Goal: Navigation & Orientation: Find specific page/section

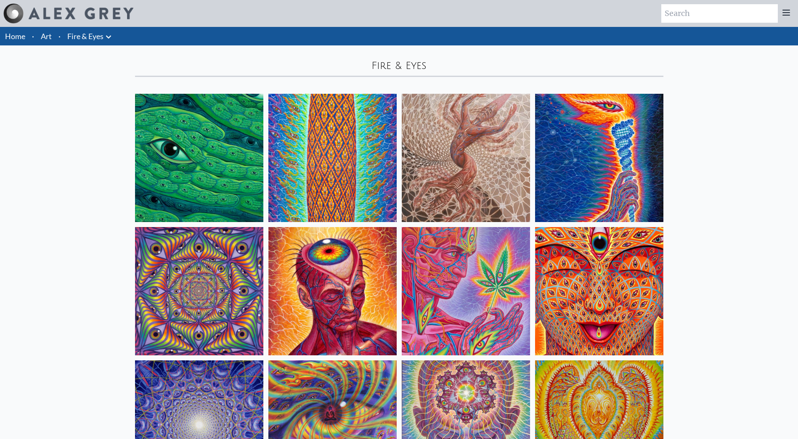
click at [88, 40] on link "Fire & Eyes" at bounding box center [85, 36] width 36 height 12
click at [45, 35] on link "Art" at bounding box center [46, 36] width 11 height 12
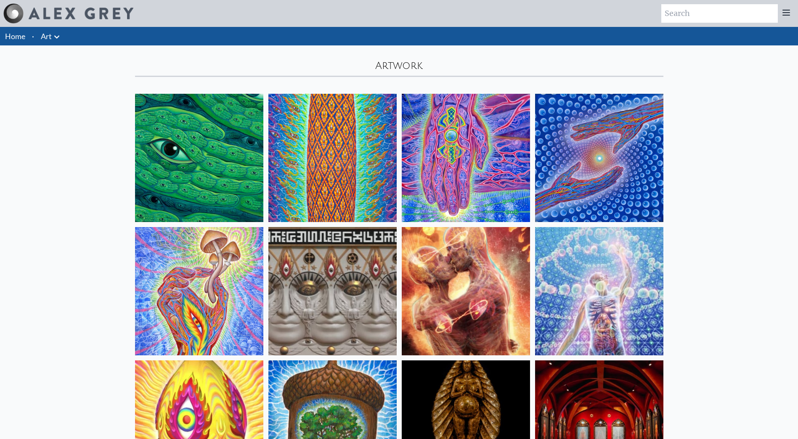
click at [13, 37] on link "Home" at bounding box center [15, 36] width 20 height 9
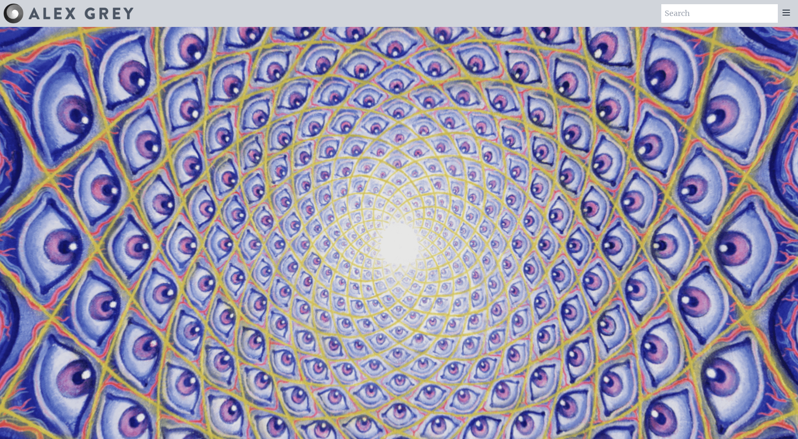
click at [785, 15] on icon at bounding box center [786, 12] width 7 height 5
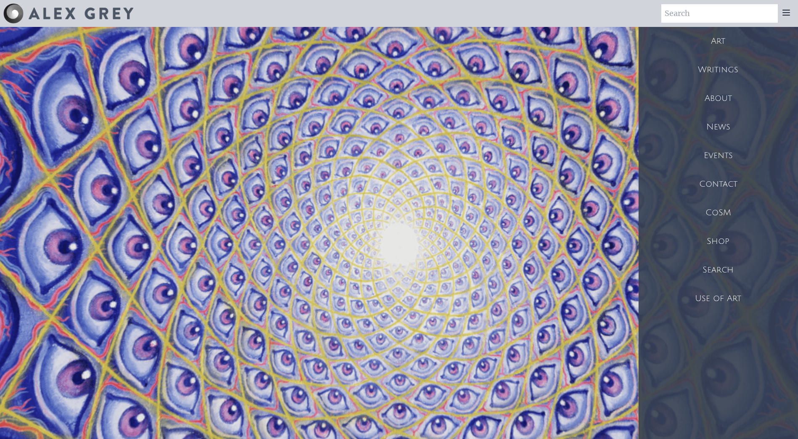
click at [728, 296] on div "Use of Art" at bounding box center [719, 299] width 160 height 29
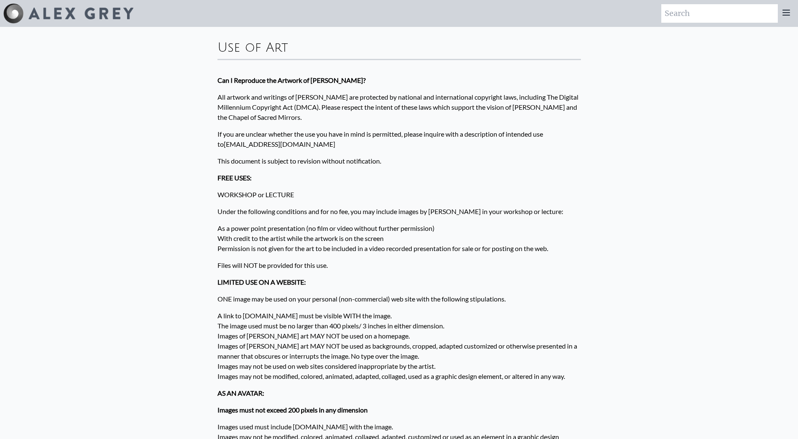
click at [788, 16] on icon at bounding box center [787, 13] width 10 height 10
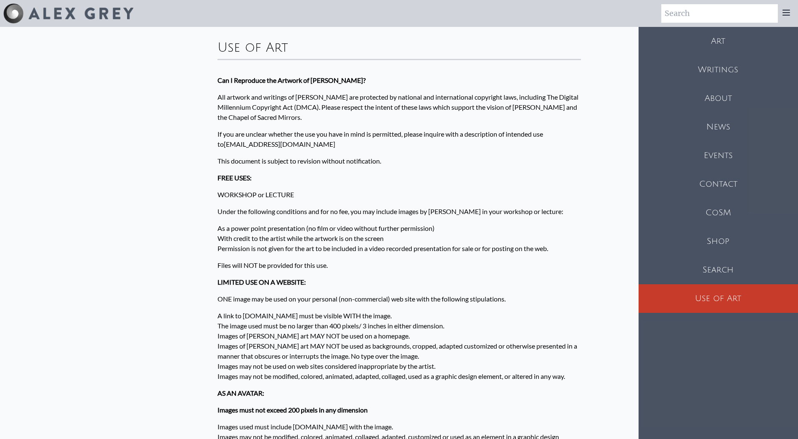
click at [719, 39] on div "Art" at bounding box center [719, 41] width 160 height 29
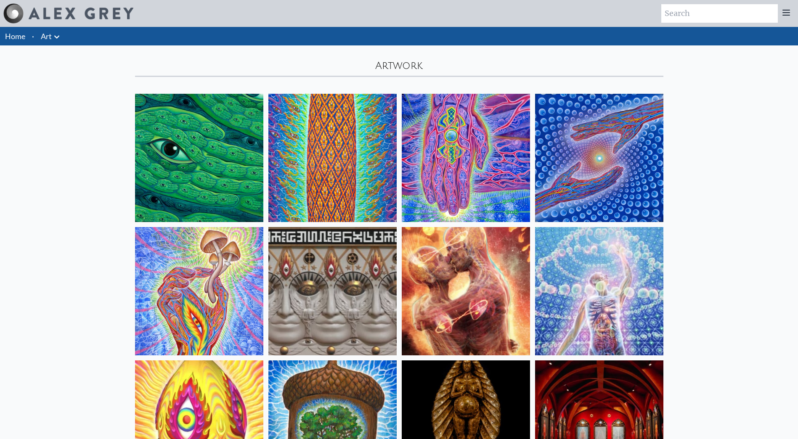
click at [786, 13] on icon at bounding box center [786, 12] width 7 height 5
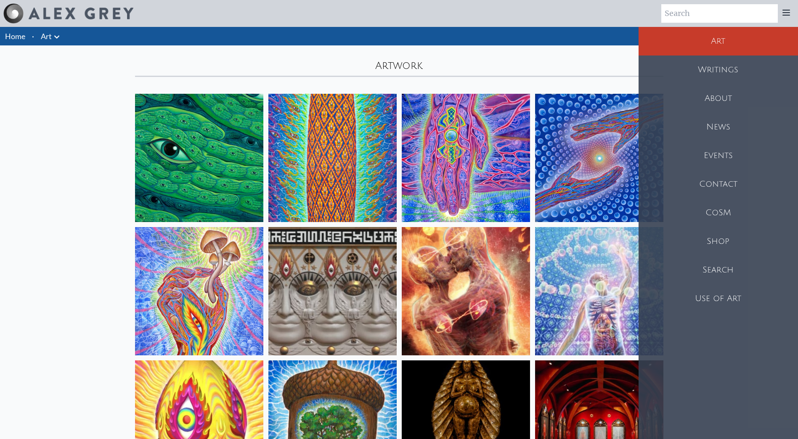
click at [725, 240] on div "Shop" at bounding box center [719, 241] width 160 height 29
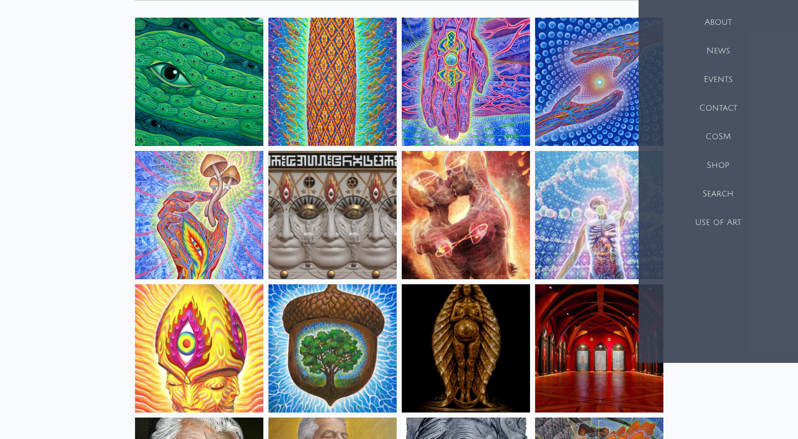
scroll to position [337, 0]
